Goal: Transaction & Acquisition: Purchase product/service

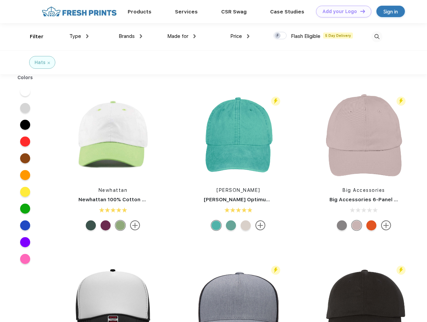
click at [341, 11] on link "Add your Logo Design Tool" at bounding box center [343, 12] width 55 height 12
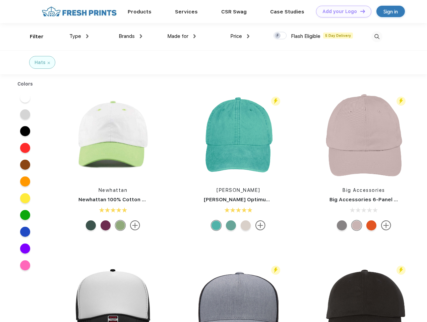
click at [0, 0] on div "Design Tool" at bounding box center [0, 0] width 0 height 0
click at [360, 11] on link "Add your Logo Design Tool" at bounding box center [343, 12] width 55 height 12
click at [32, 37] on div "Filter" at bounding box center [37, 37] width 14 height 8
click at [79, 36] on span "Type" at bounding box center [75, 36] width 12 height 6
click at [130, 36] on span "Brands" at bounding box center [127, 36] width 16 height 6
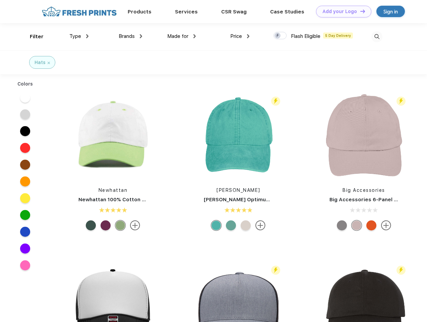
click at [182, 36] on span "Made for" at bounding box center [177, 36] width 21 height 6
click at [240, 36] on span "Price" at bounding box center [236, 36] width 12 height 6
click at [280, 36] on div at bounding box center [280, 35] width 13 height 7
click at [278, 36] on input "checkbox" at bounding box center [276, 34] width 4 height 4
click at [377, 37] on img at bounding box center [376, 36] width 11 height 11
